Goal: Task Accomplishment & Management: Complete application form

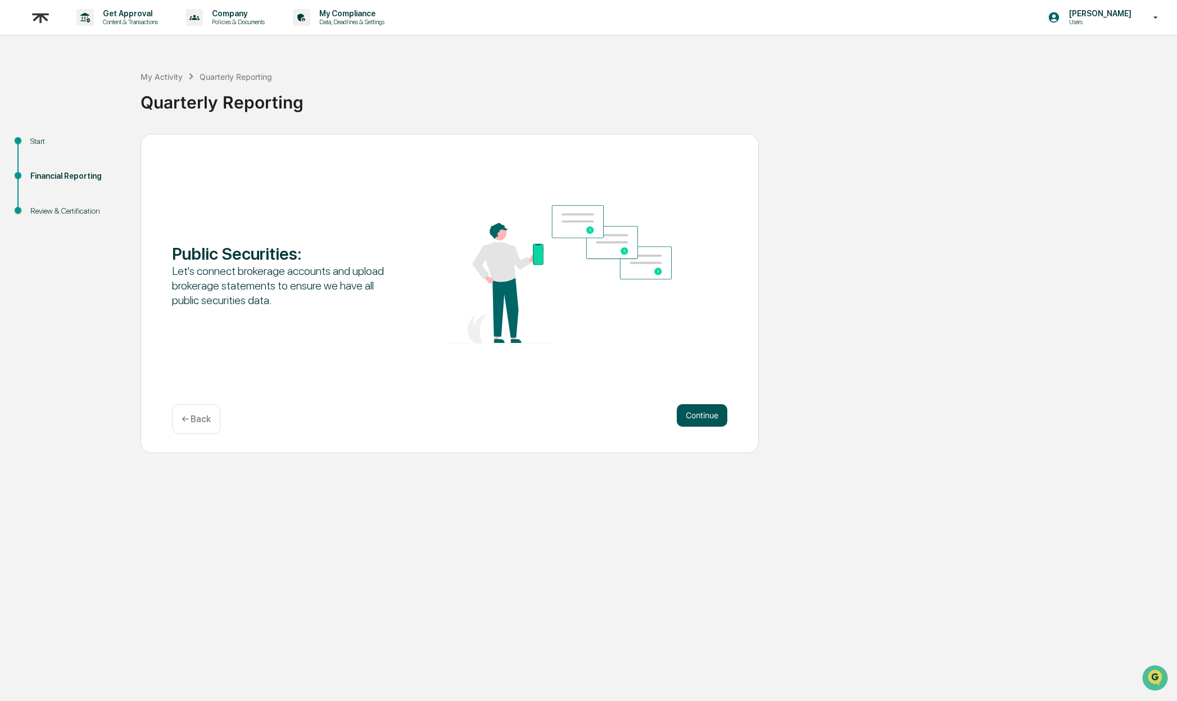
click at [718, 418] on button "Continue" at bounding box center [702, 415] width 51 height 22
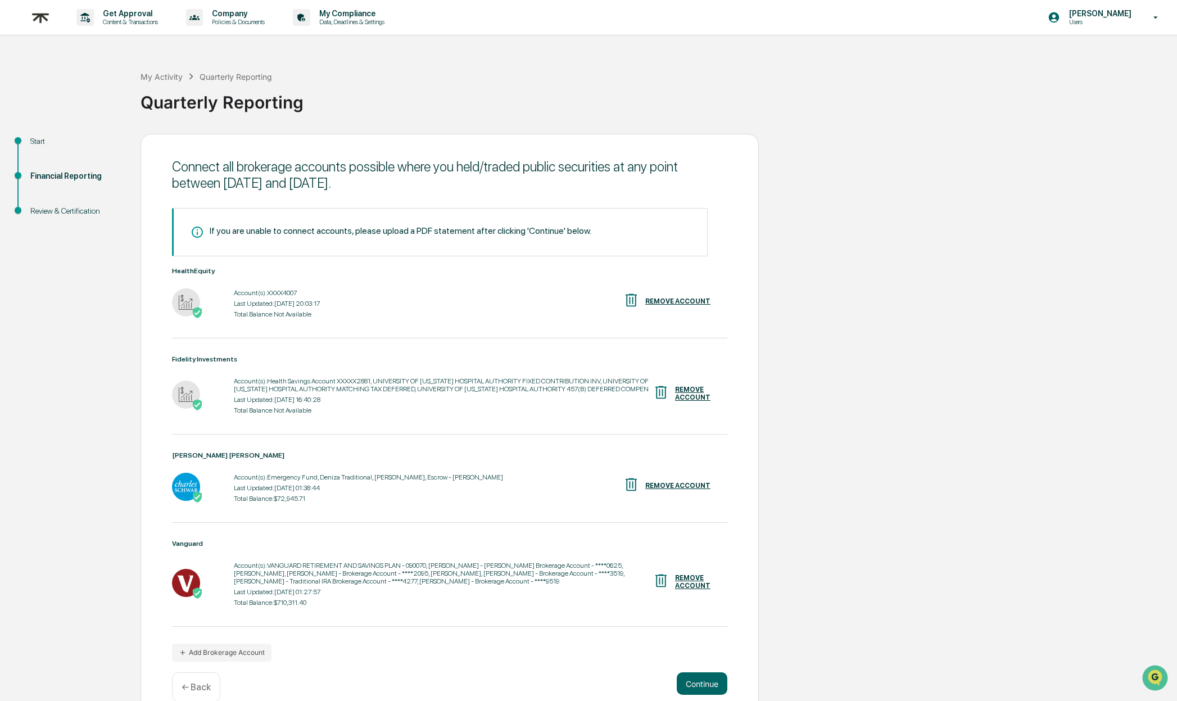
scroll to position [28, 0]
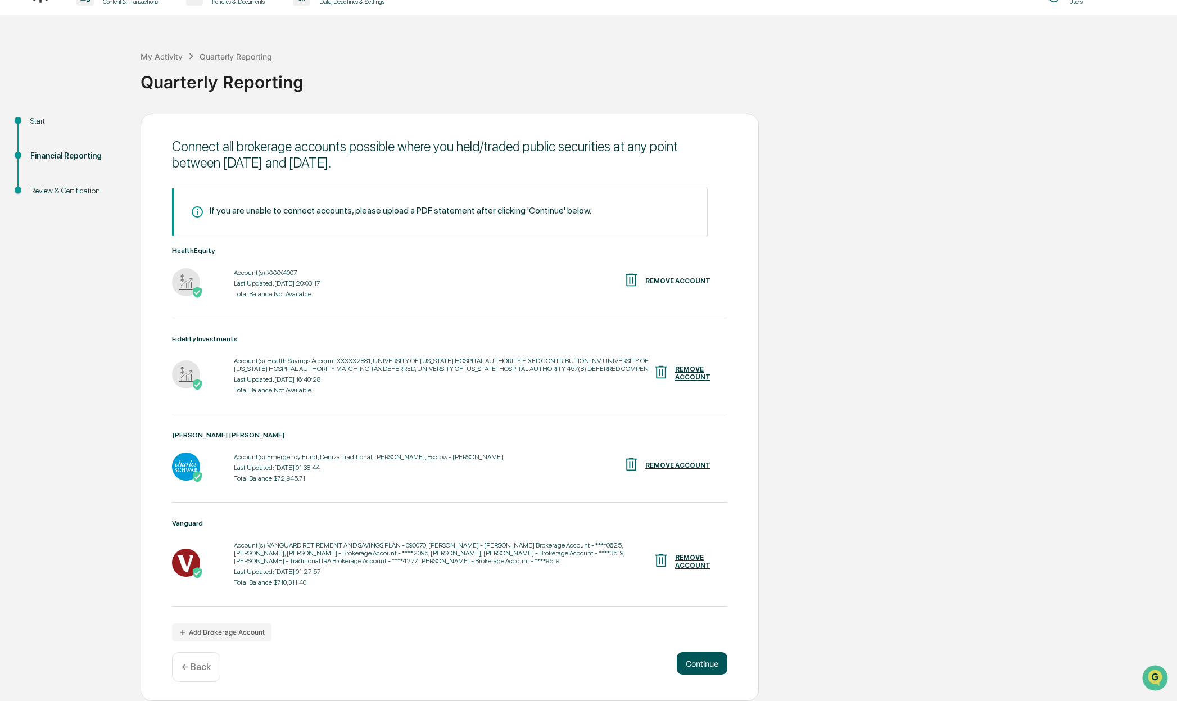
click at [705, 661] on button "Continue" at bounding box center [702, 663] width 51 height 22
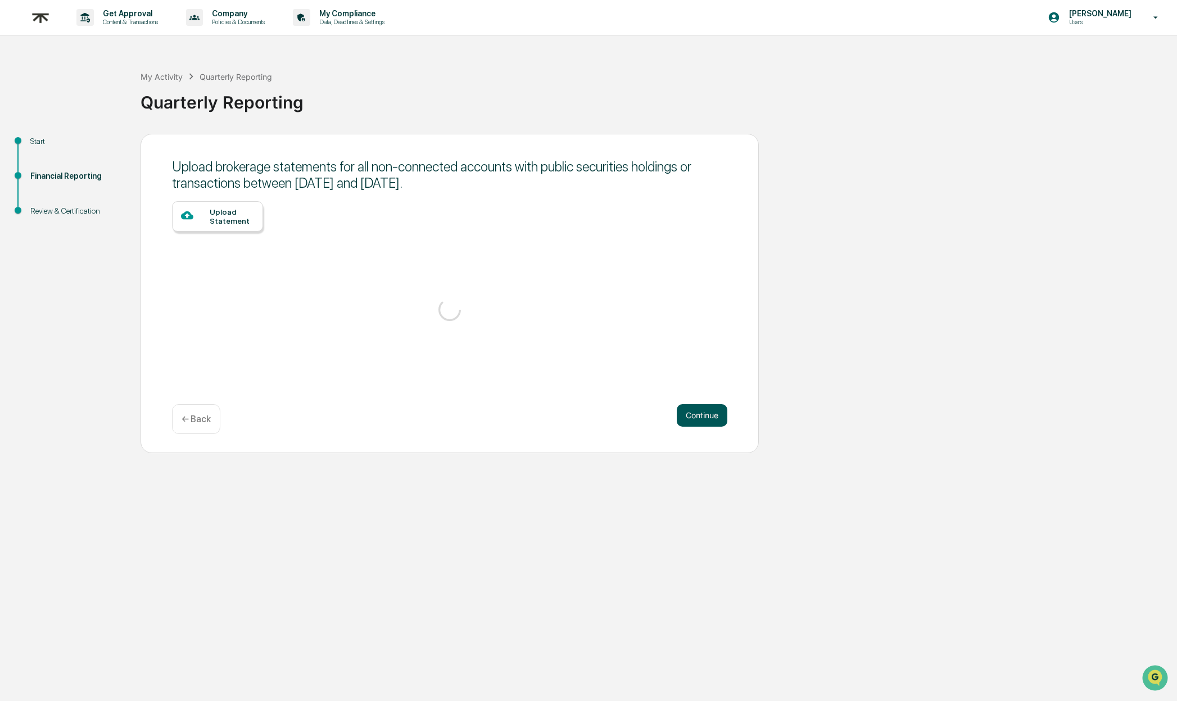
scroll to position [0, 0]
click at [210, 237] on div "Upload Statement" at bounding box center [232, 236] width 44 height 18
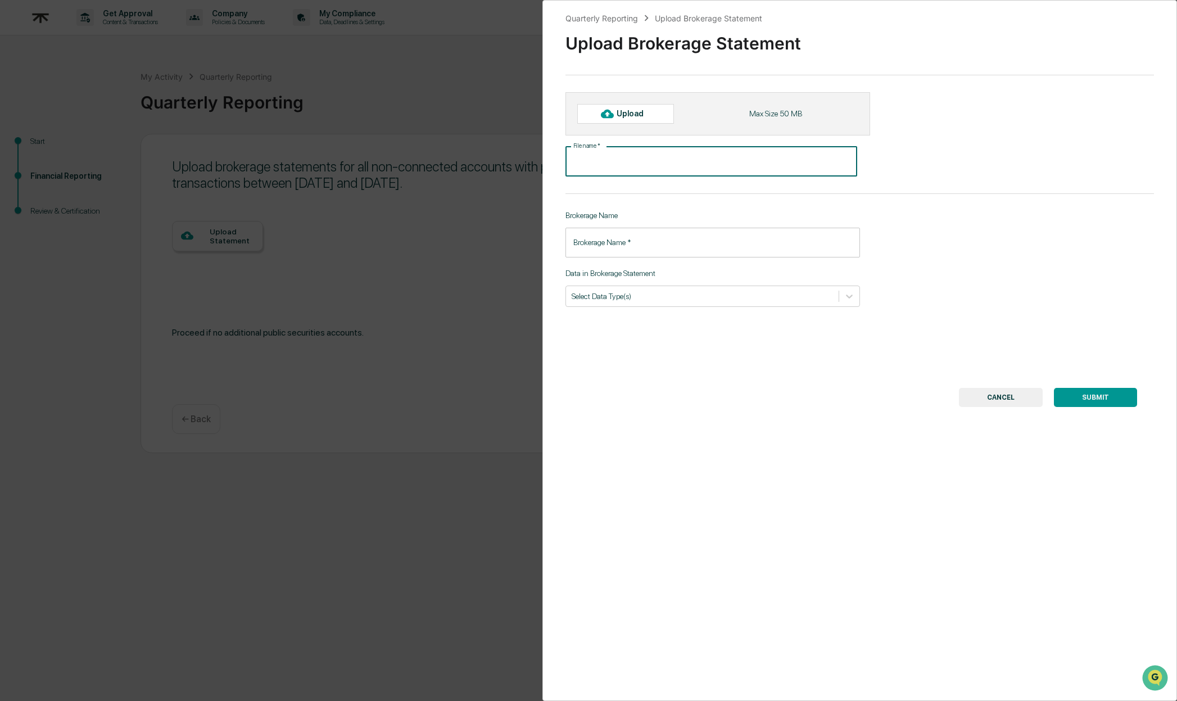
click at [636, 163] on input "File name   *" at bounding box center [712, 162] width 292 height 30
type input "**********"
click at [649, 247] on input "Brokerage Name   *" at bounding box center [713, 243] width 295 height 30
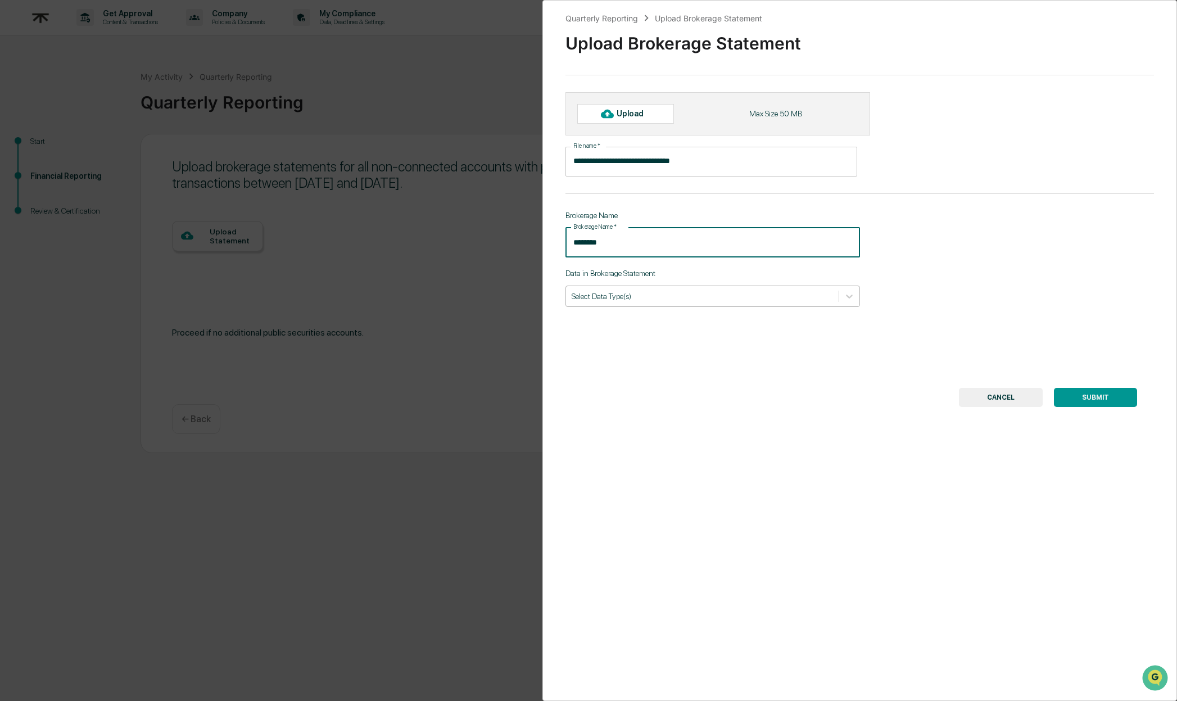
type input "********"
click at [697, 292] on div at bounding box center [702, 296] width 261 height 11
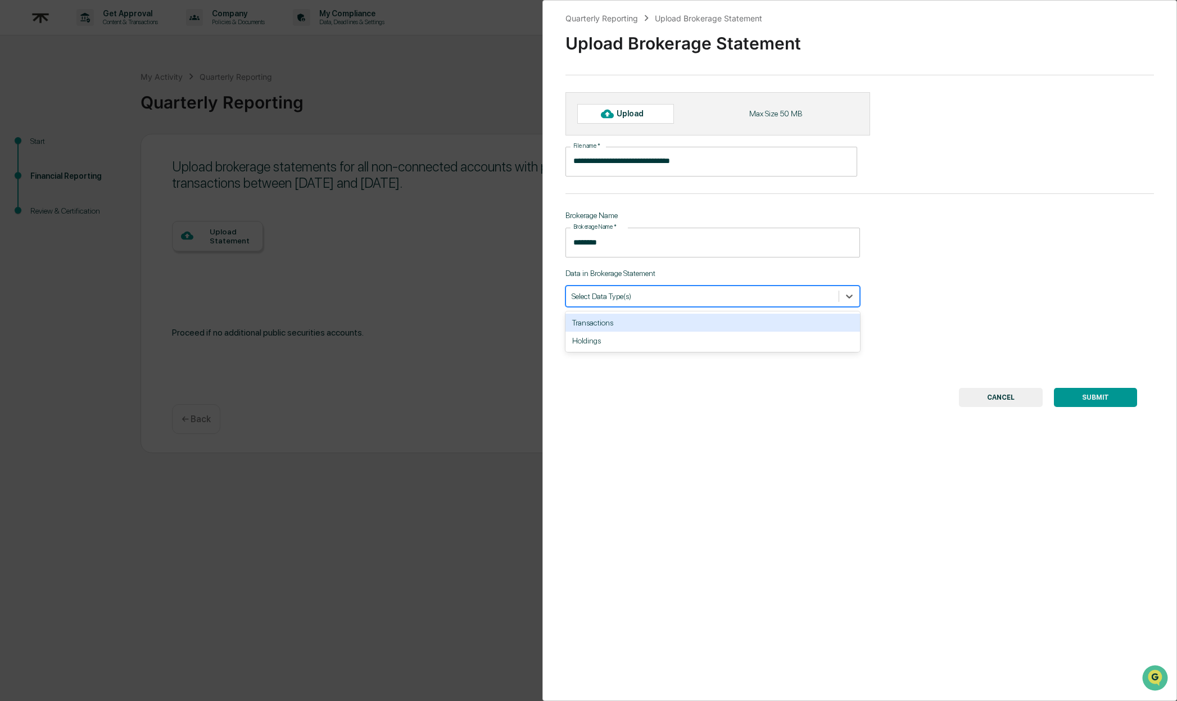
click at [882, 270] on div "**********" at bounding box center [860, 350] width 635 height 701
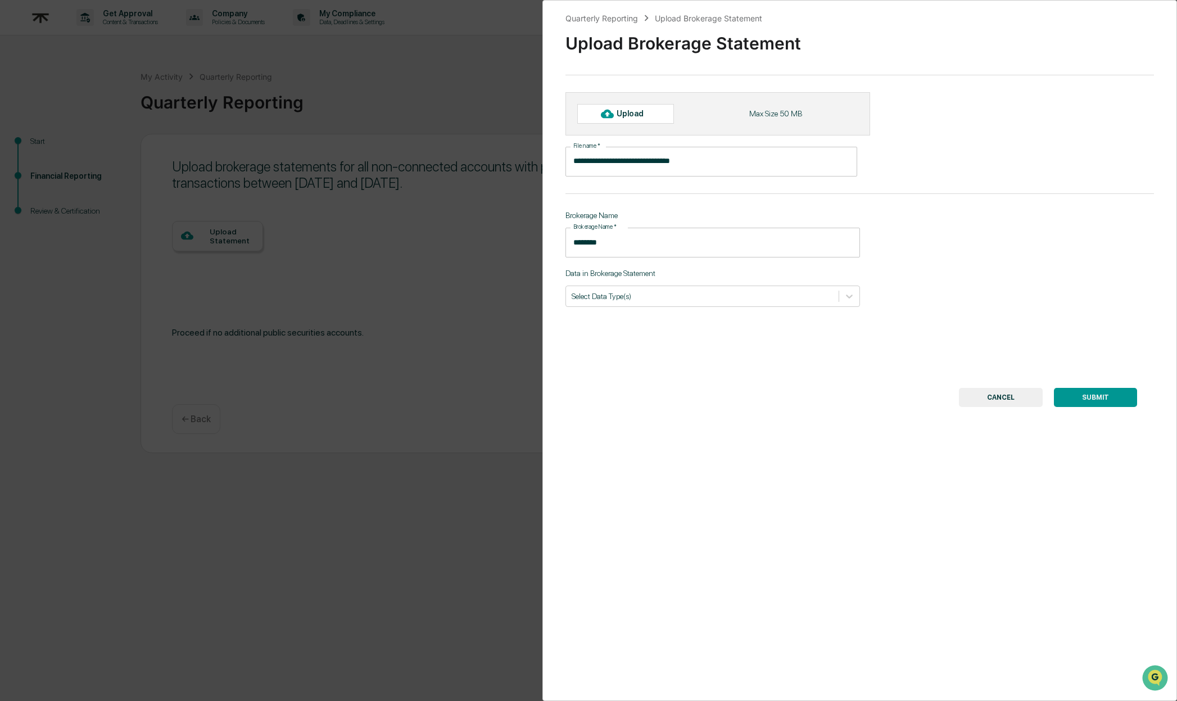
click at [613, 110] on div at bounding box center [607, 114] width 18 height 18
type input "*********"
click at [1099, 407] on button "SUBMIT" at bounding box center [1095, 404] width 83 height 19
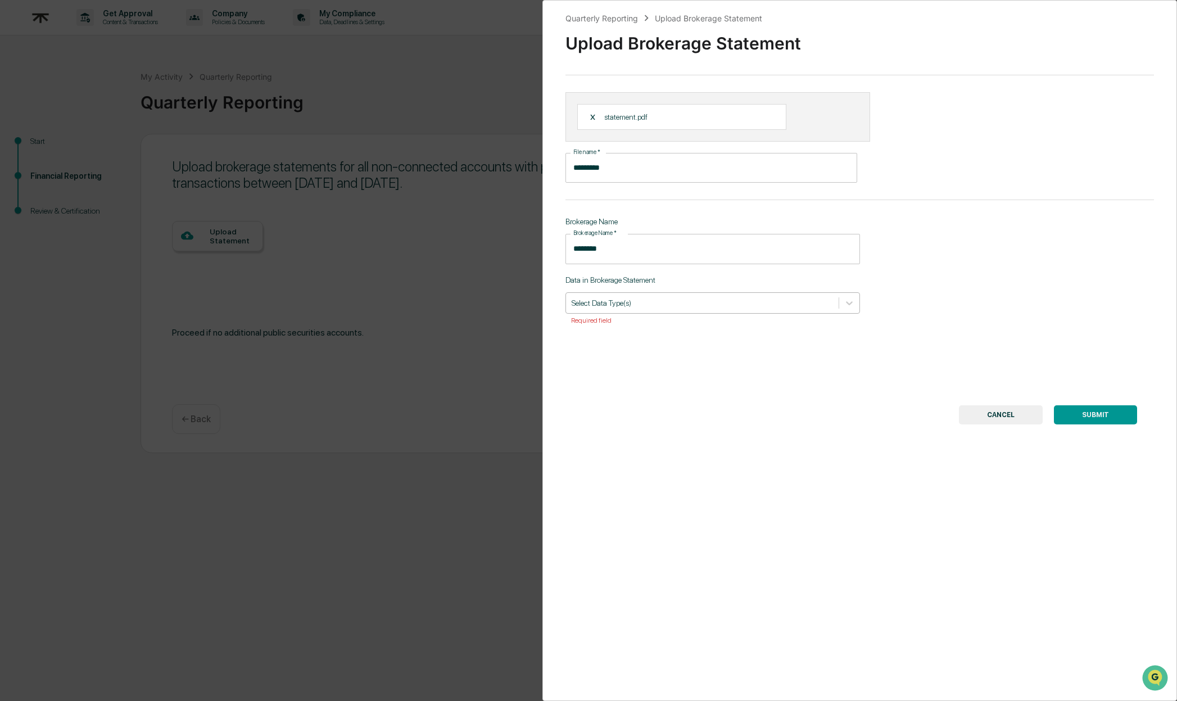
click at [695, 310] on div "Select Data Type(s)" at bounding box center [702, 302] width 273 height 15
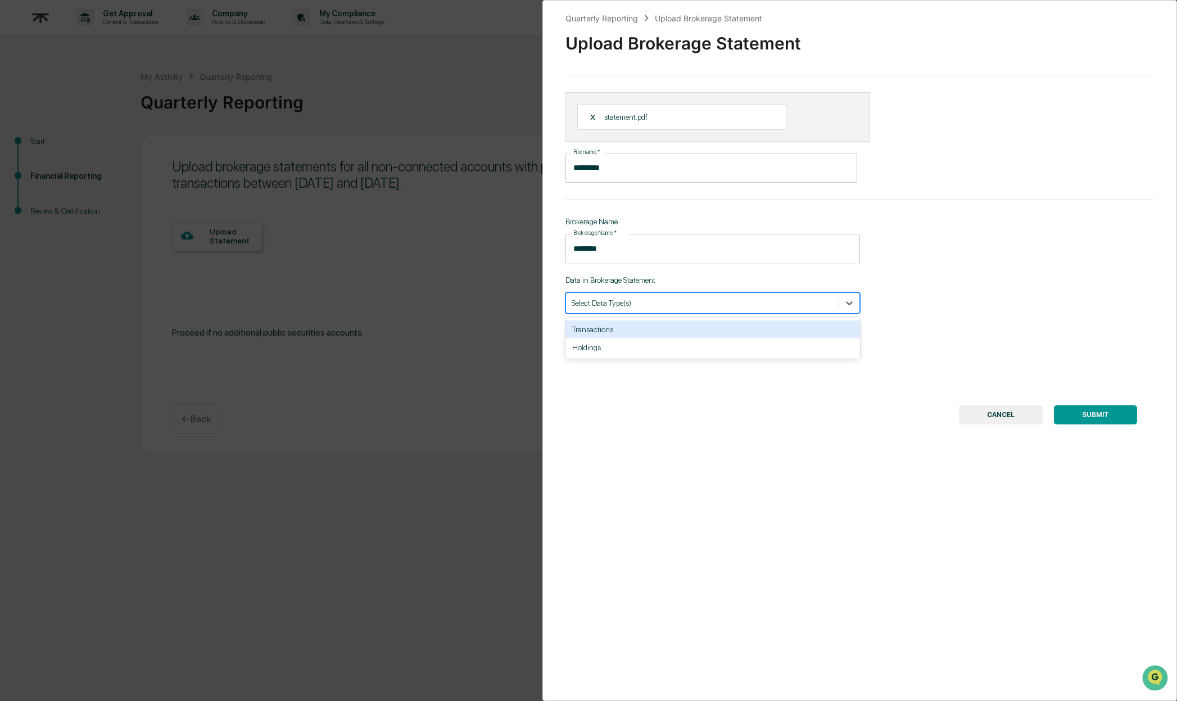
click at [661, 331] on div "Transactions" at bounding box center [713, 330] width 295 height 18
click at [819, 328] on div "Holdings" at bounding box center [713, 330] width 295 height 18
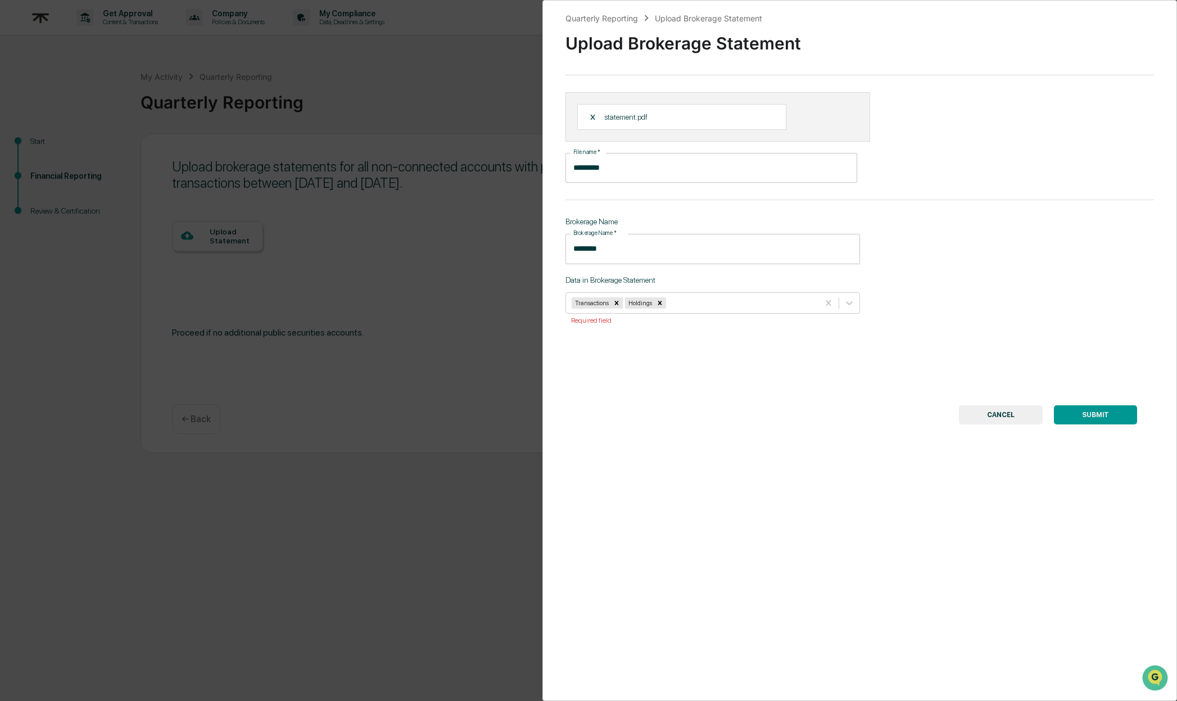
click at [1100, 414] on button "SUBMIT" at bounding box center [1095, 414] width 83 height 19
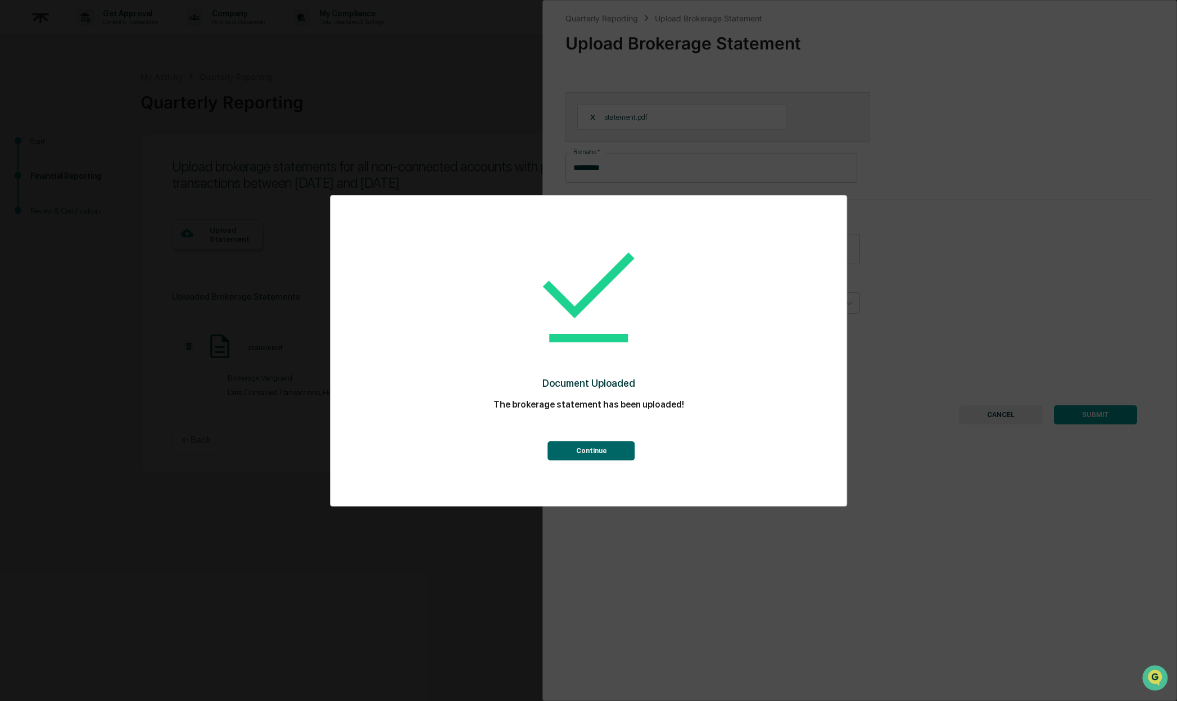
click at [589, 452] on button "Continue" at bounding box center [591, 450] width 87 height 19
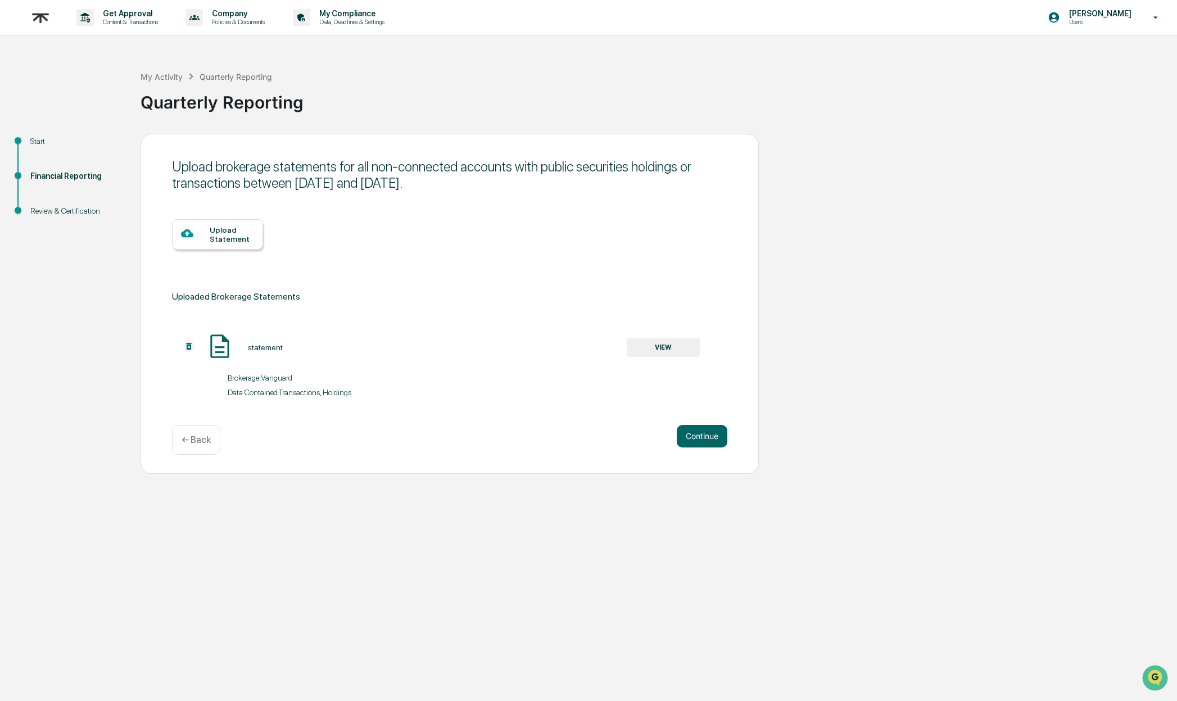
click at [225, 227] on div "Upload Statement" at bounding box center [232, 234] width 44 height 18
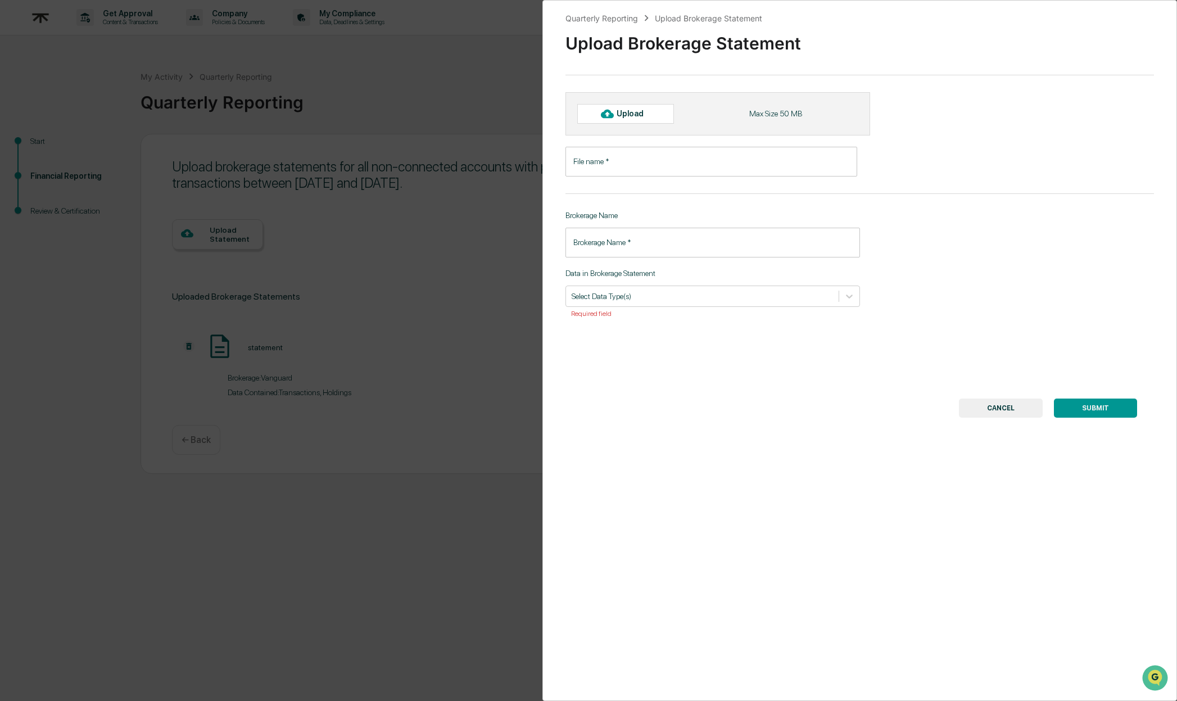
click at [638, 116] on div "Upload" at bounding box center [635, 113] width 37 height 9
type input "**********"
click at [688, 242] on input "Brokerage Name   *" at bounding box center [713, 249] width 295 height 30
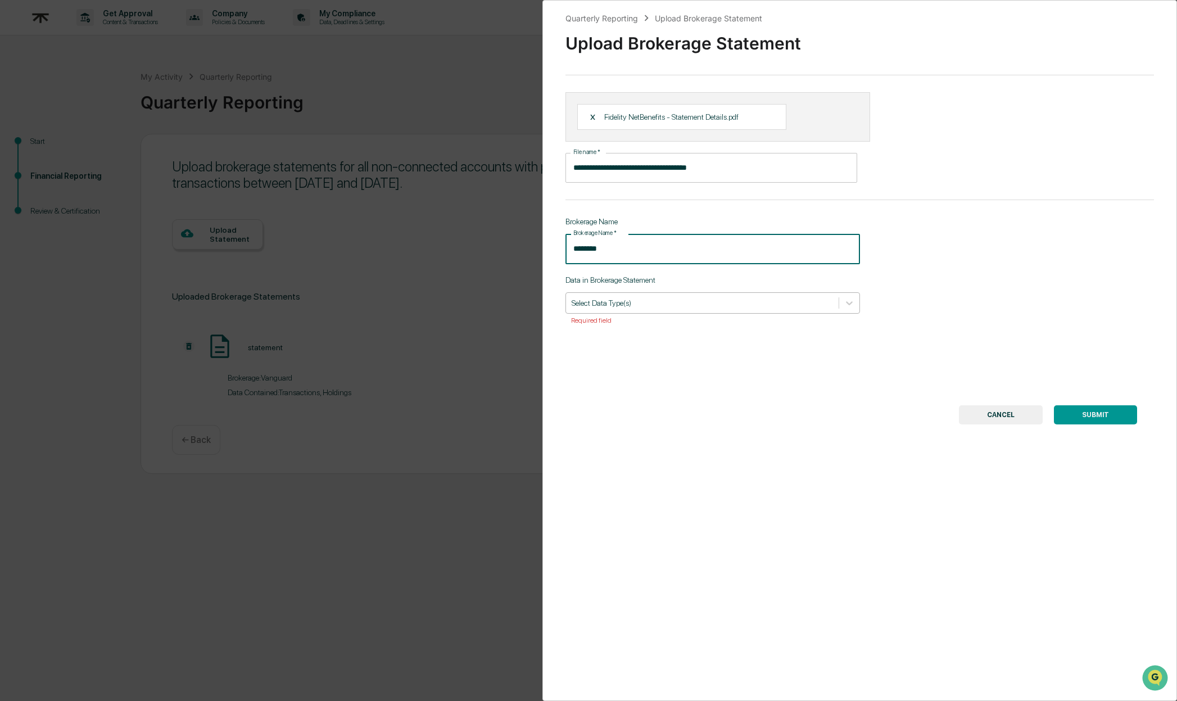
type input "********"
click at [693, 304] on div at bounding box center [702, 302] width 261 height 11
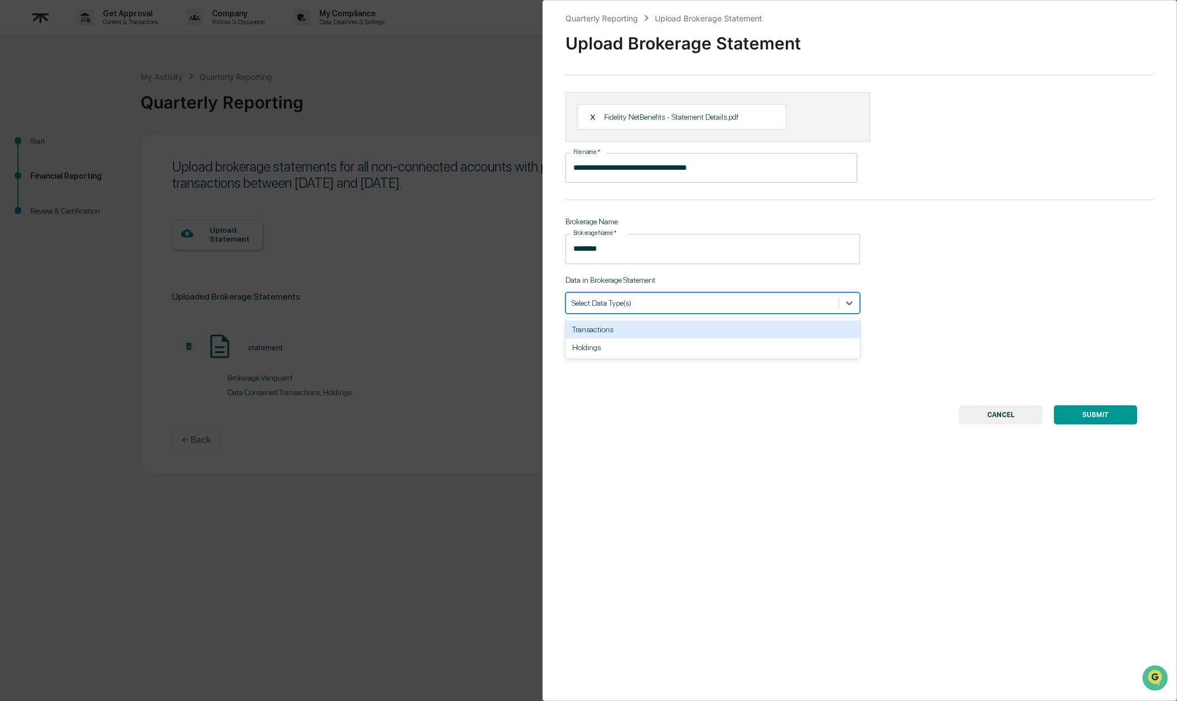
click at [679, 325] on div "Transactions" at bounding box center [713, 330] width 295 height 18
click at [679, 304] on div at bounding box center [719, 302] width 188 height 11
click at [678, 303] on div at bounding box center [719, 302] width 188 height 11
click at [670, 326] on div "Holdings" at bounding box center [713, 330] width 295 height 18
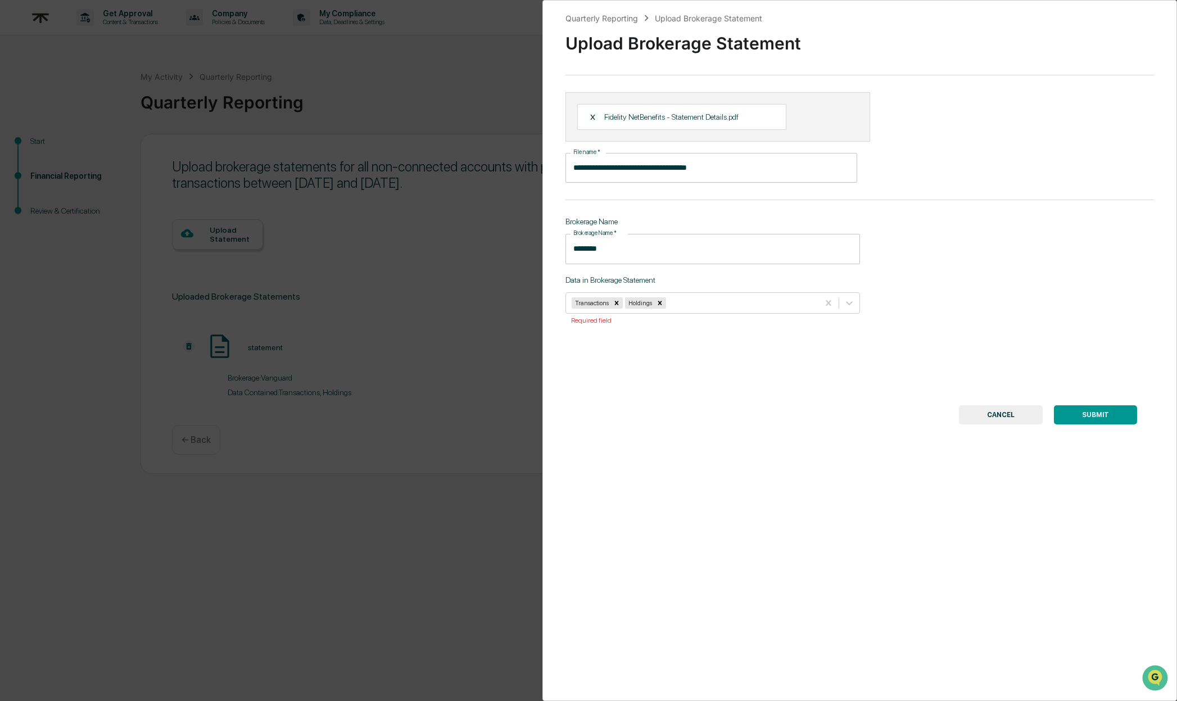
click at [1094, 418] on button "SUBMIT" at bounding box center [1095, 414] width 83 height 19
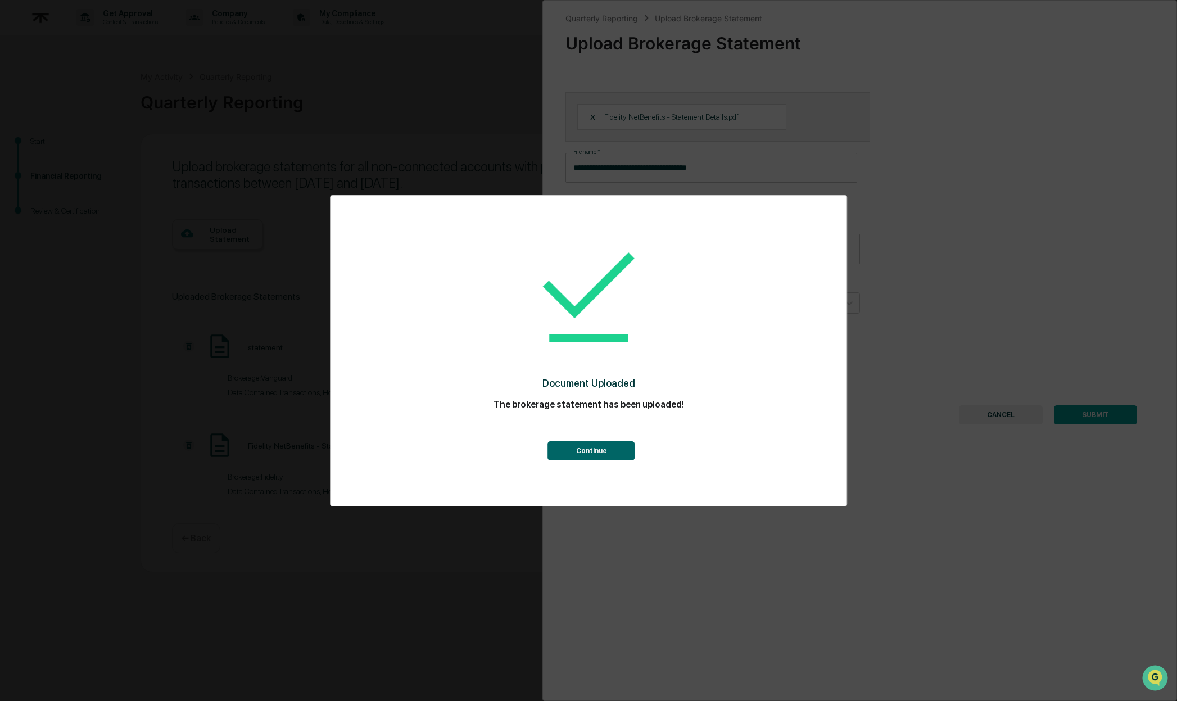
click at [589, 448] on button "Continue" at bounding box center [591, 450] width 87 height 19
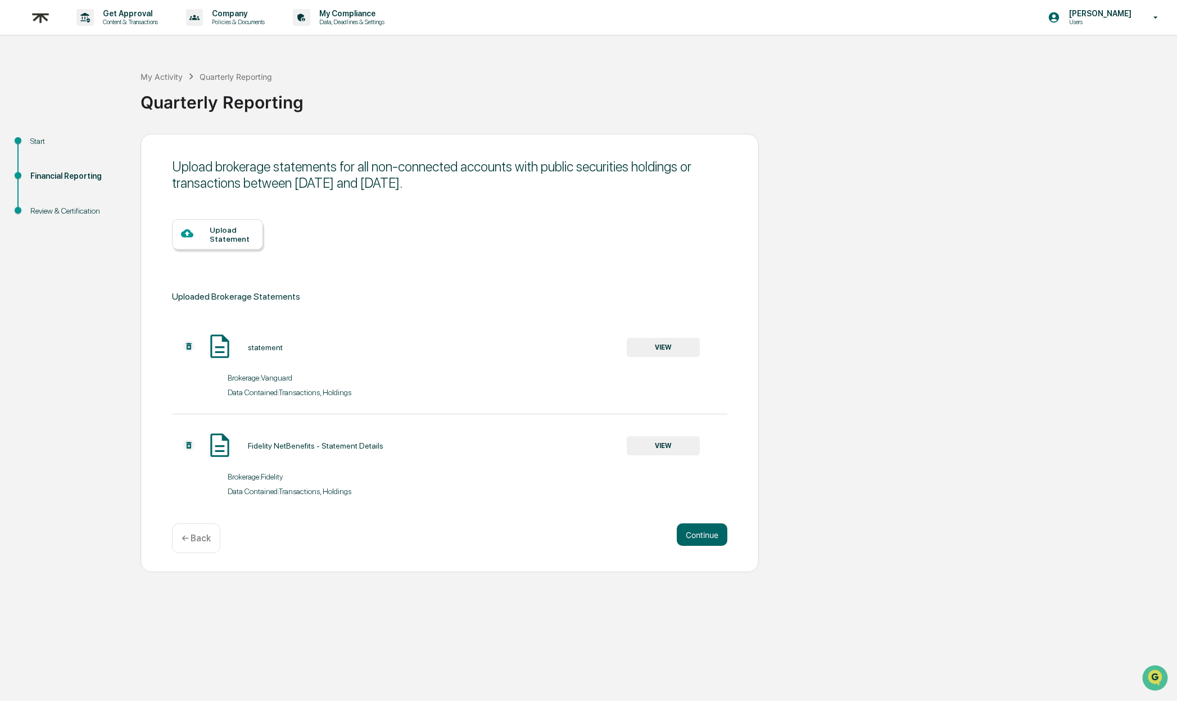
click at [254, 220] on div "Upload Statement" at bounding box center [217, 234] width 91 height 30
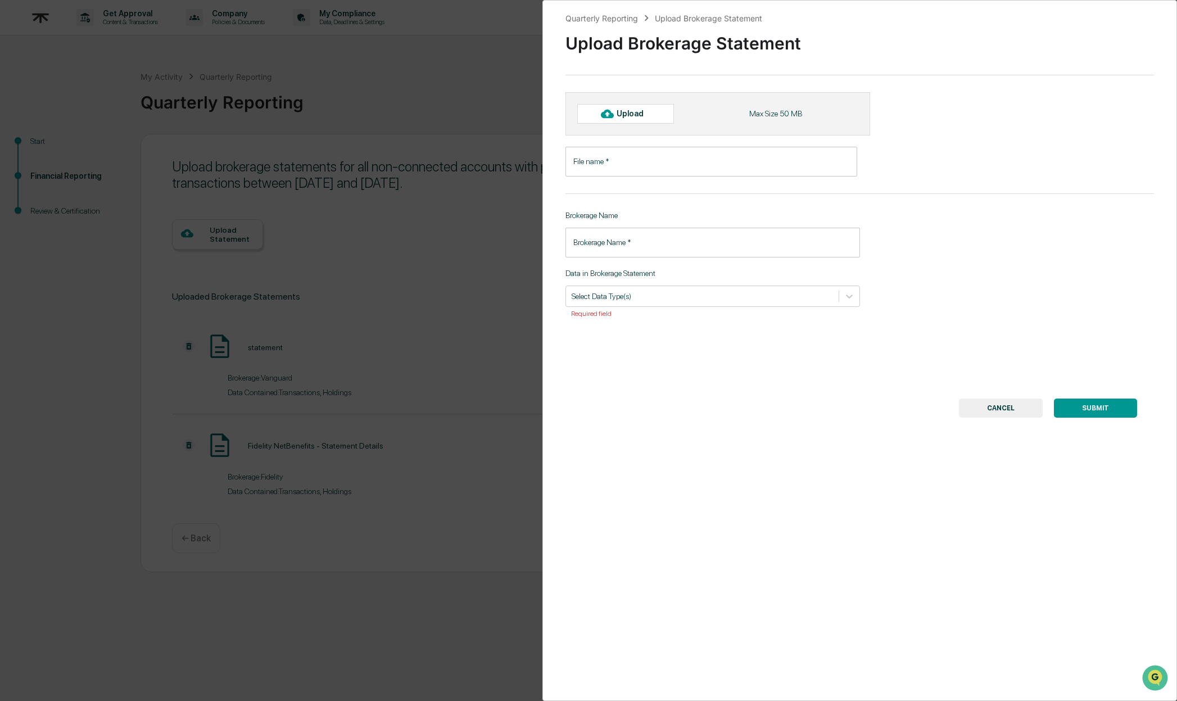
click at [631, 115] on div "Upload" at bounding box center [635, 113] width 37 height 9
type input "**********"
click at [674, 261] on input "Brokerage Name   *" at bounding box center [713, 249] width 295 height 30
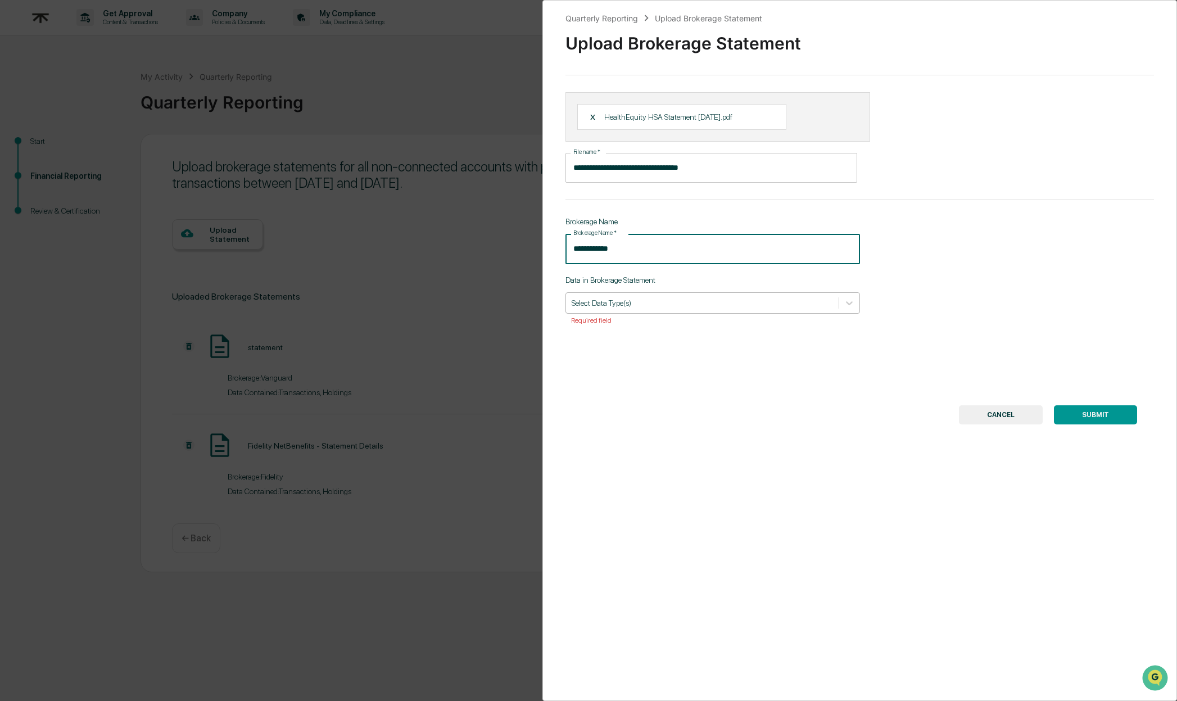
type input "**********"
click at [682, 310] on div "Select Data Type(s)" at bounding box center [702, 302] width 273 height 15
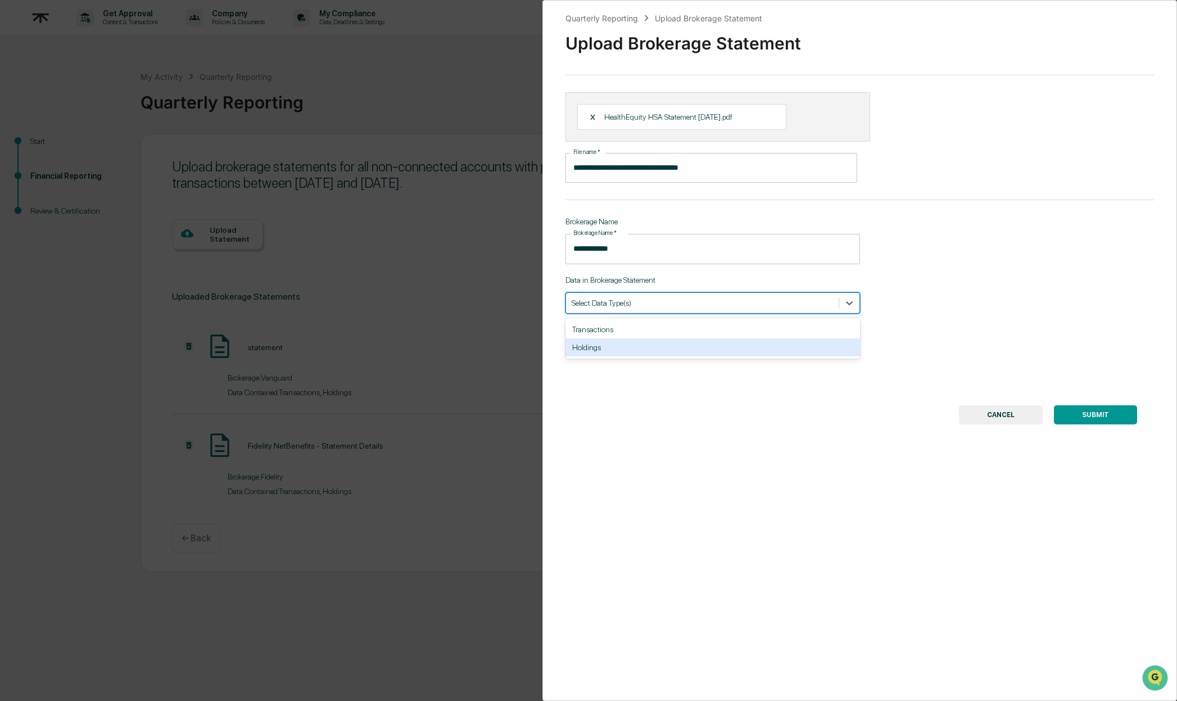
click at [668, 344] on div "Holdings" at bounding box center [713, 348] width 295 height 18
click at [668, 333] on div "Transactions" at bounding box center [713, 330] width 295 height 18
click at [1088, 415] on button "SUBMIT" at bounding box center [1095, 414] width 83 height 19
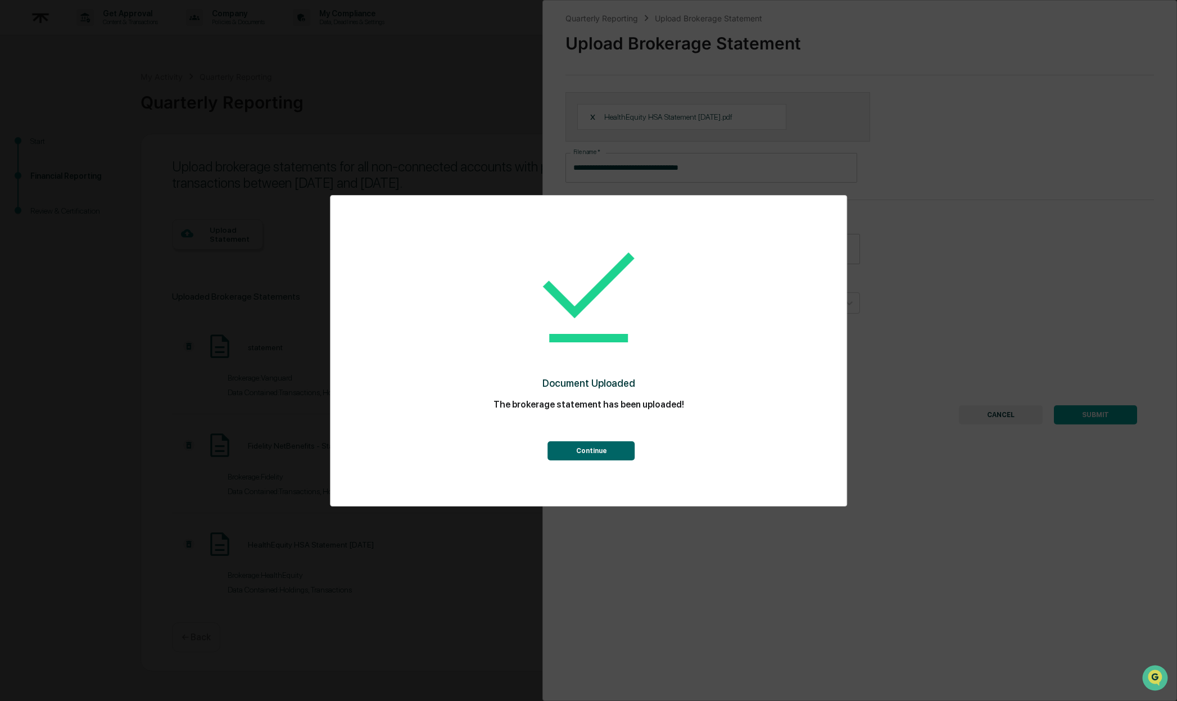
click at [597, 446] on button "Continue" at bounding box center [591, 450] width 87 height 19
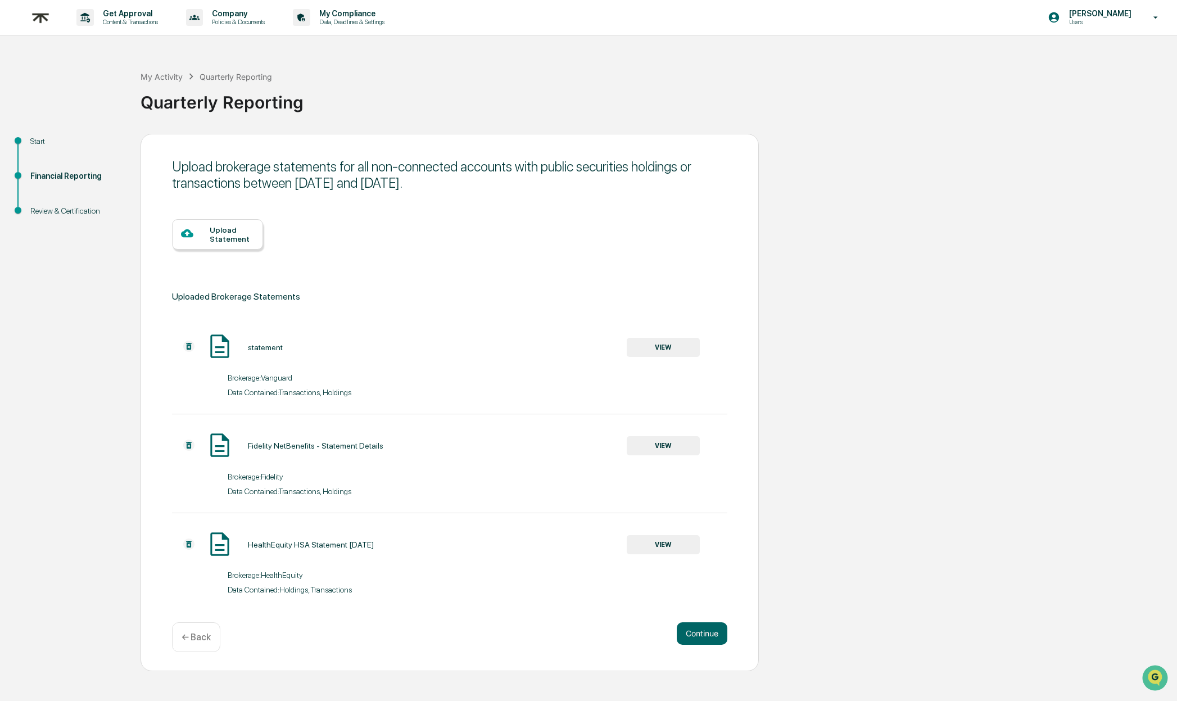
click at [660, 383] on div "Data Contained: Transactions, Holdings" at bounding box center [450, 389] width 556 height 15
click at [660, 382] on div "Data Contained: Transactions, Holdings" at bounding box center [450, 389] width 556 height 15
click at [661, 382] on div "Data Contained: Transactions, Holdings" at bounding box center [450, 389] width 556 height 15
click at [703, 640] on button "Continue" at bounding box center [702, 633] width 51 height 22
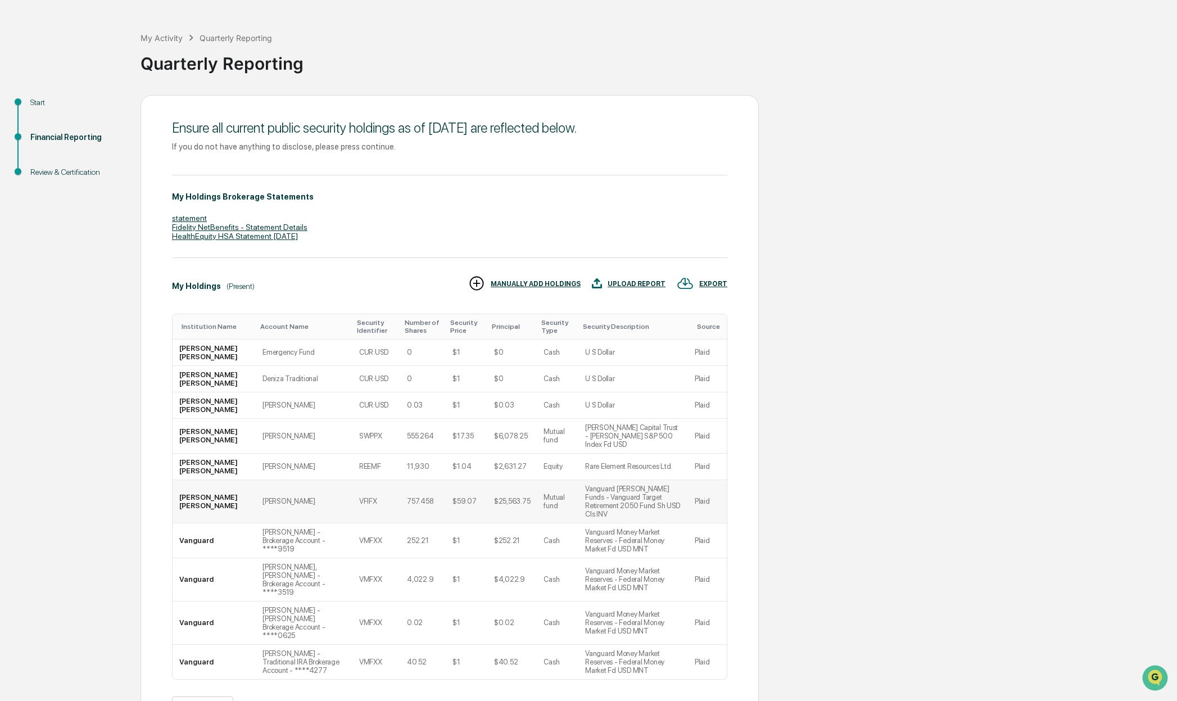
scroll to position [91, 0]
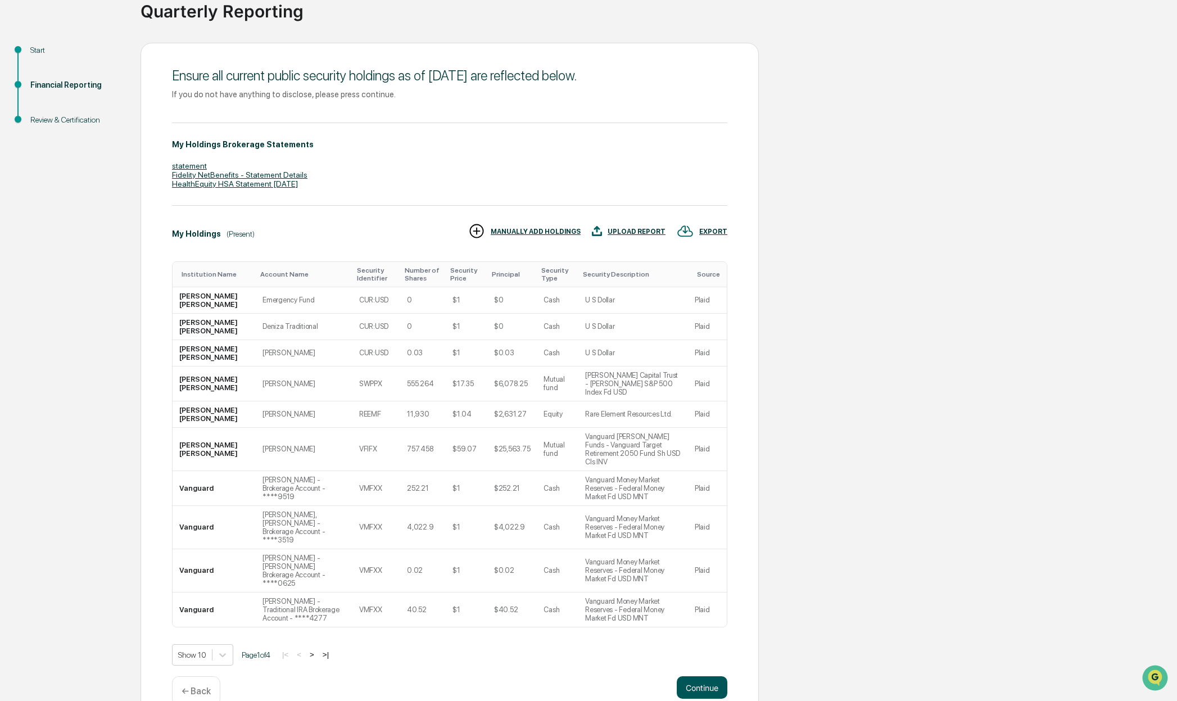
click at [701, 676] on button "Continue" at bounding box center [702, 687] width 51 height 22
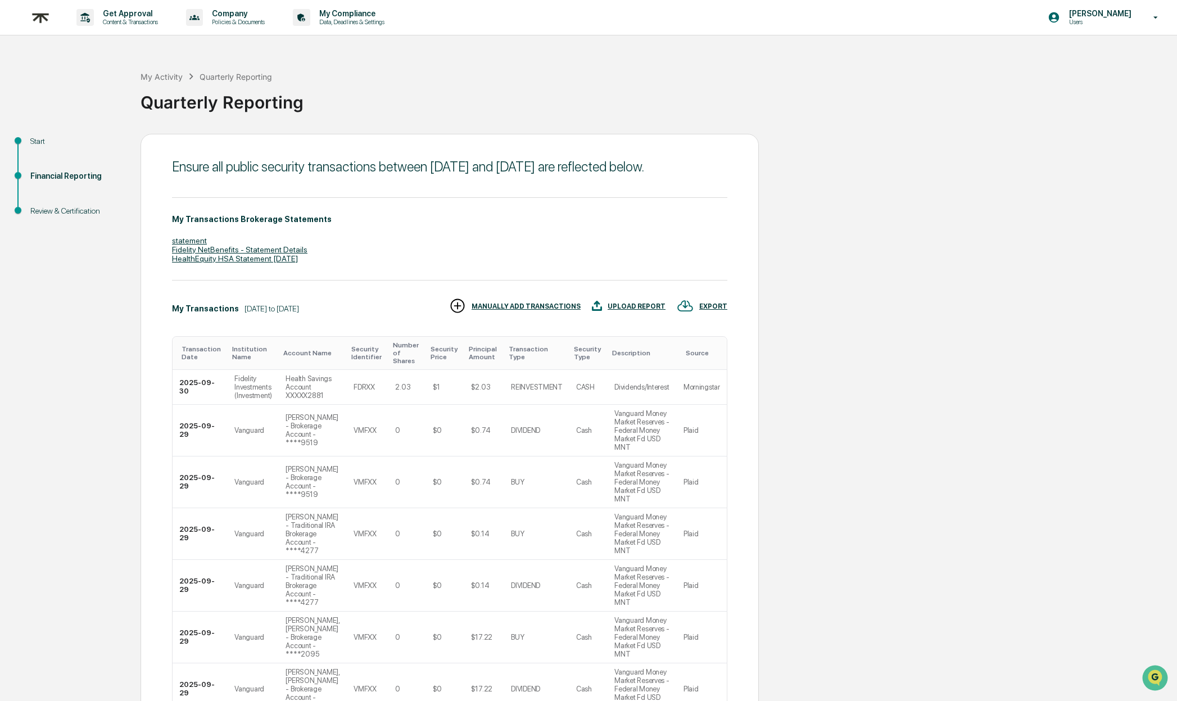
scroll to position [410, 0]
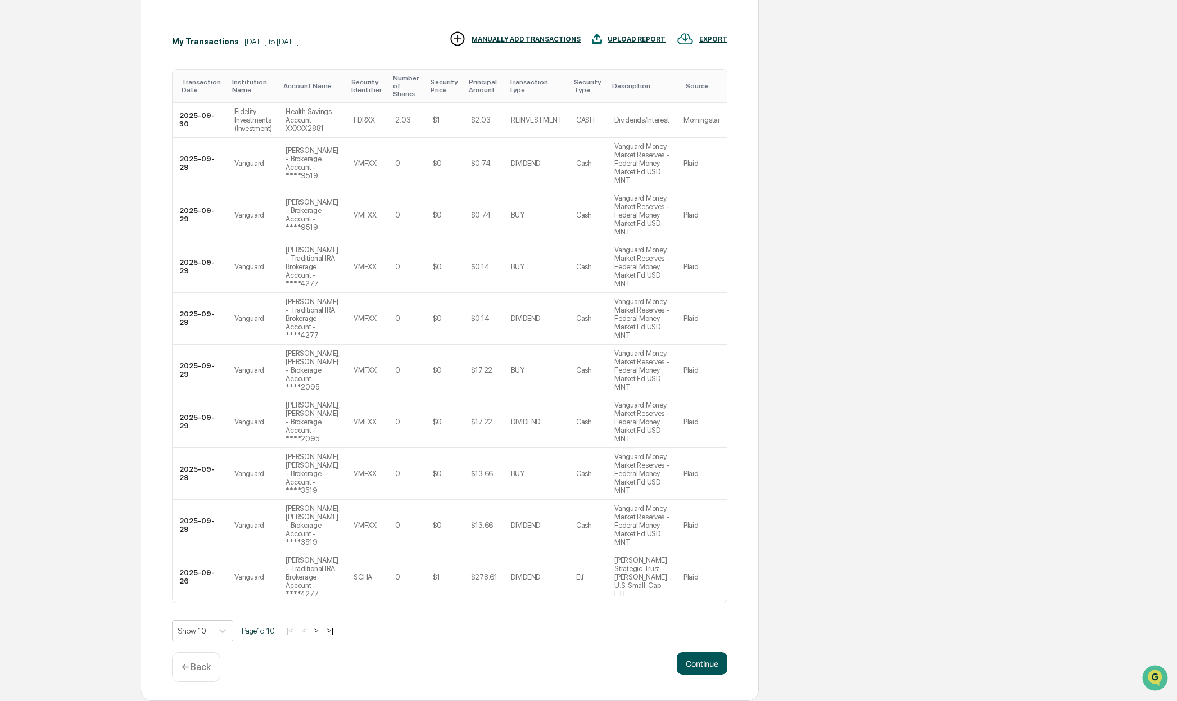
click at [696, 662] on button "Continue" at bounding box center [702, 663] width 51 height 22
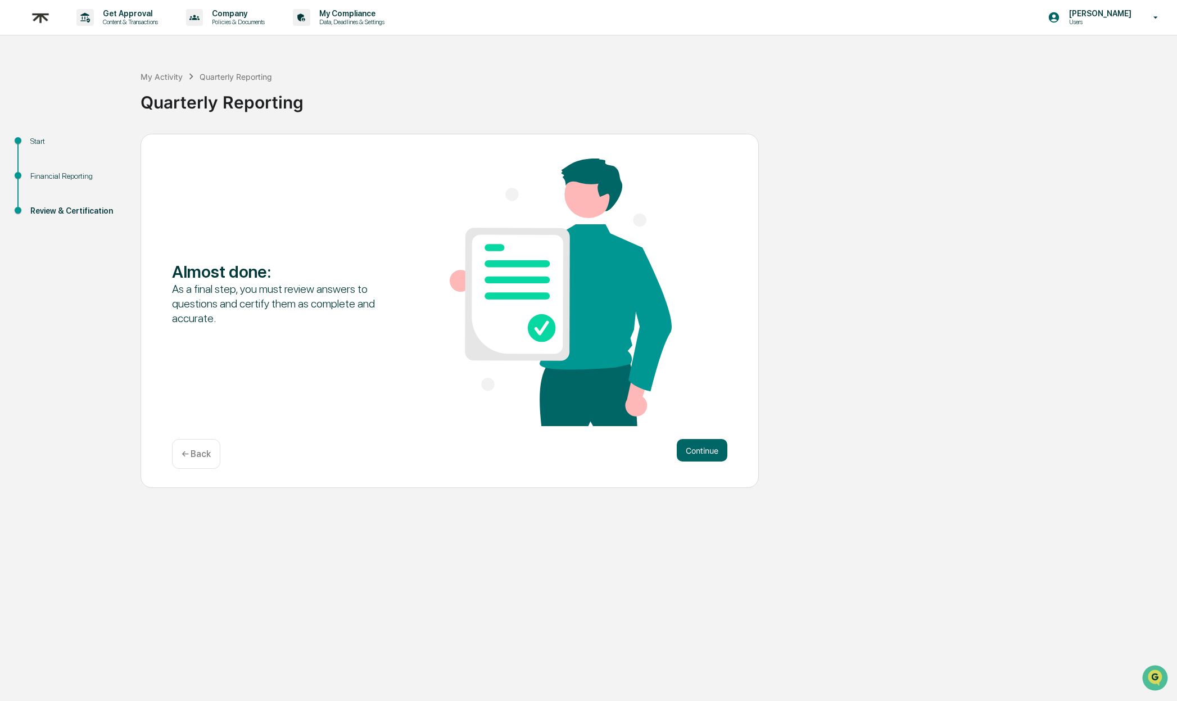
scroll to position [0, 0]
click at [707, 449] on button "Continue" at bounding box center [702, 450] width 51 height 22
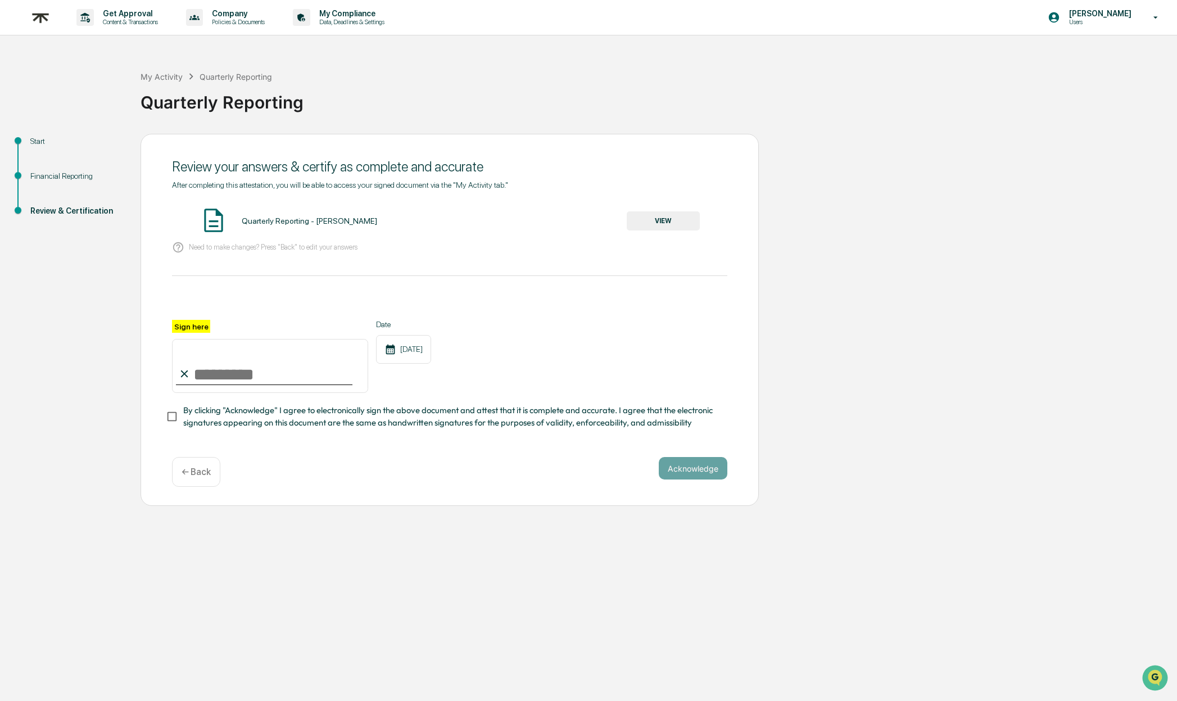
click at [205, 364] on input "Sign here" at bounding box center [270, 366] width 196 height 54
type input "**********"
click at [698, 471] on button "Acknowledge" at bounding box center [693, 468] width 69 height 22
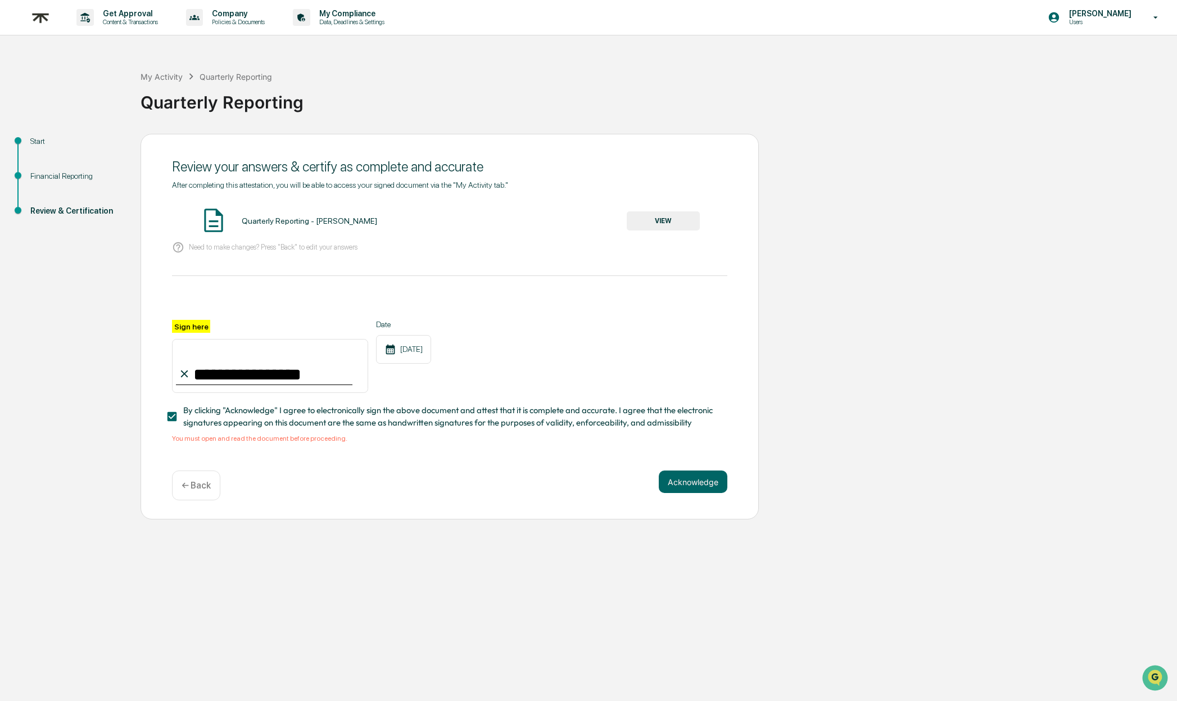
click at [645, 218] on button "VIEW" at bounding box center [663, 220] width 73 height 19
